Goal: Find contact information: Find contact information

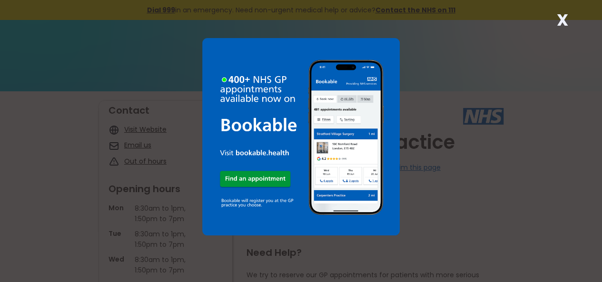
click at [565, 20] on strong "X" at bounding box center [562, 20] width 11 height 23
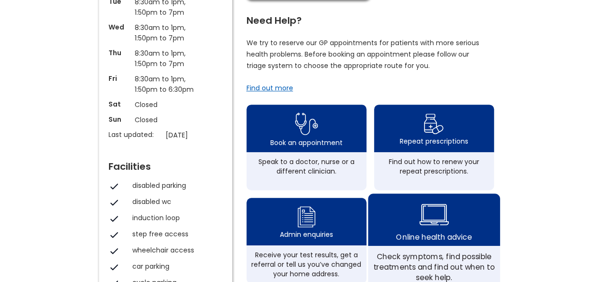
scroll to position [238, 0]
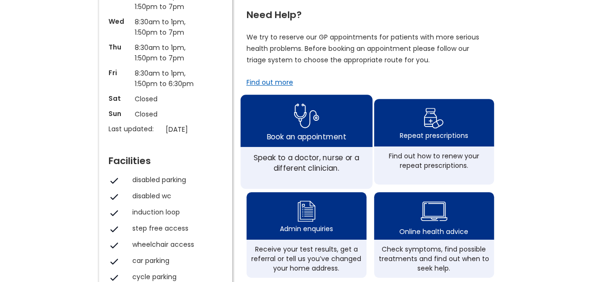
click at [334, 165] on div "Speak to a doctor, nurse or a different clinician." at bounding box center [305, 162] width 121 height 21
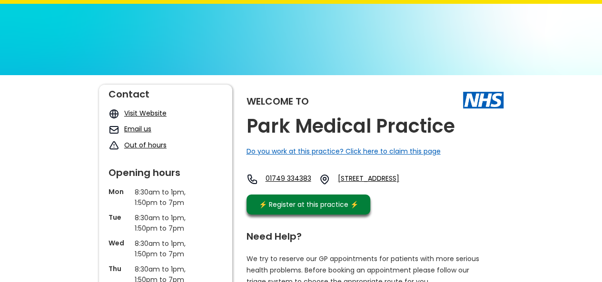
scroll to position [0, 0]
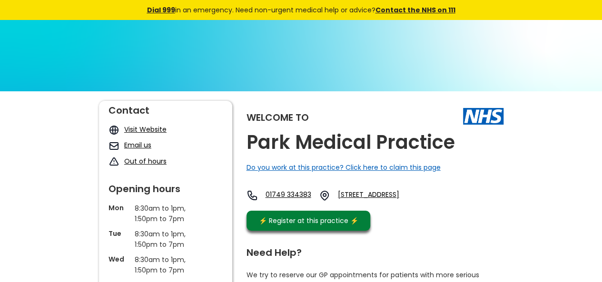
click at [157, 128] on link "Visit Website" at bounding box center [145, 130] width 42 height 10
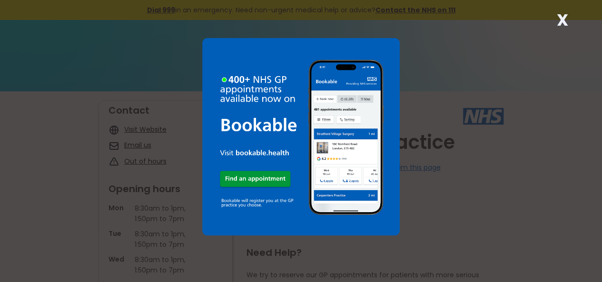
click at [558, 20] on strong "X" at bounding box center [562, 20] width 11 height 23
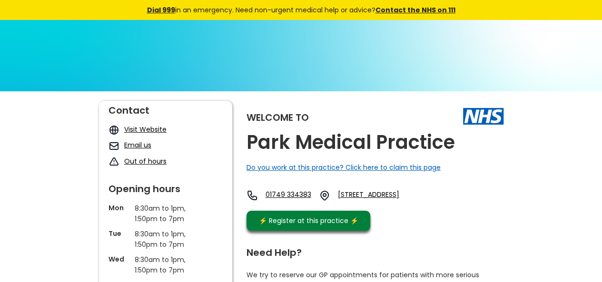
click at [138, 146] on link "Email us" at bounding box center [137, 145] width 27 height 10
